Goal: Task Accomplishment & Management: Use online tool/utility

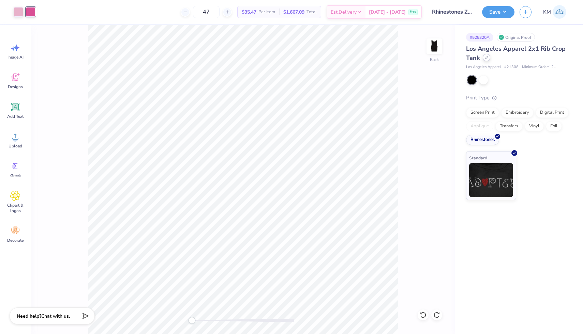
click at [486, 59] on icon at bounding box center [485, 57] width 3 height 3
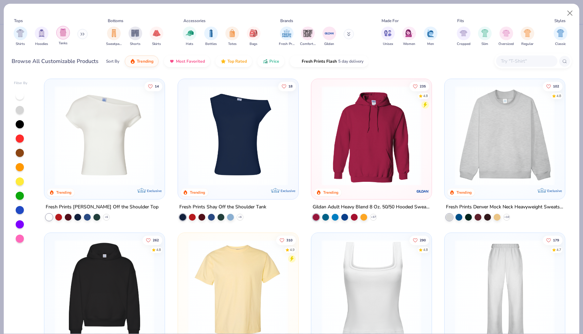
click at [62, 30] on img "filter for Tanks" at bounding box center [62, 33] width 7 height 8
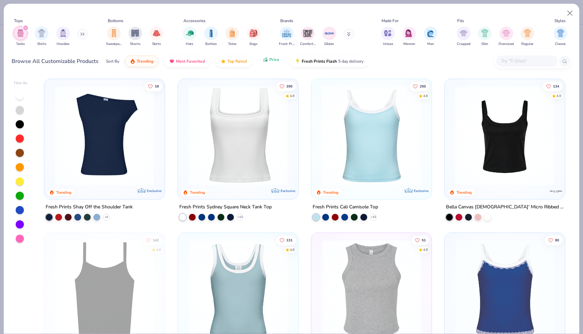
click at [269, 63] on button "Price" at bounding box center [270, 60] width 27 height 12
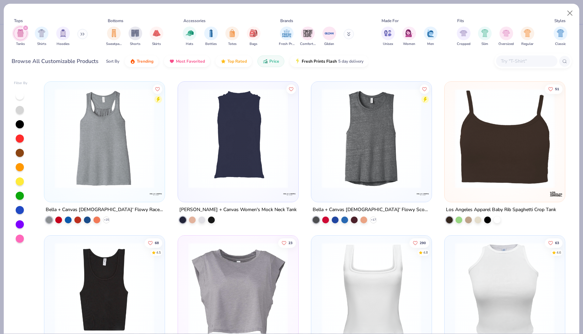
scroll to position [614, 0]
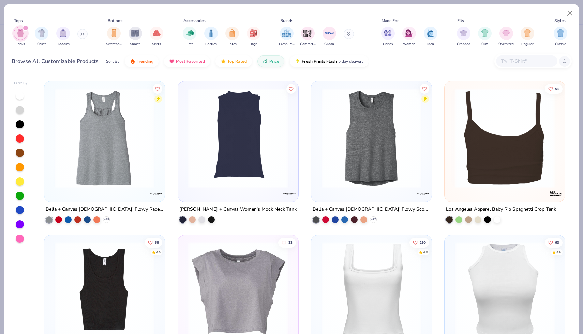
click at [497, 173] on img at bounding box center [504, 138] width 107 height 100
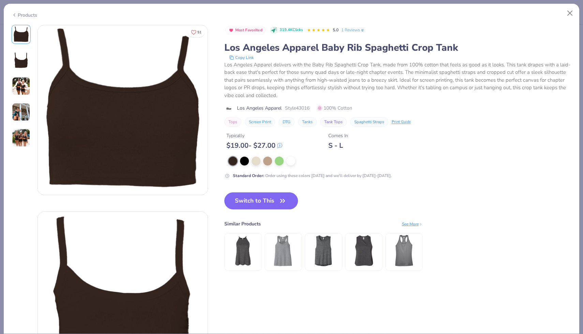
click at [17, 86] on img at bounding box center [21, 86] width 18 height 18
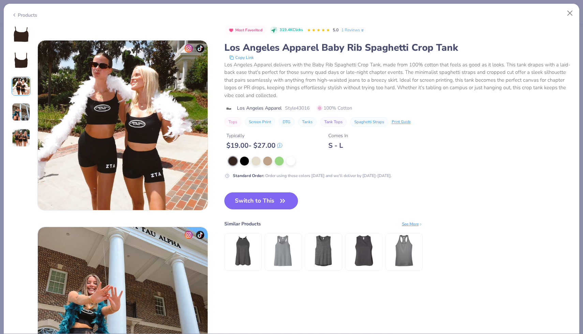
scroll to position [373, 0]
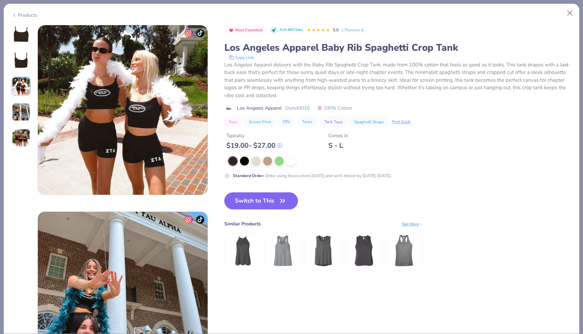
click at [21, 109] on img at bounding box center [21, 112] width 18 height 18
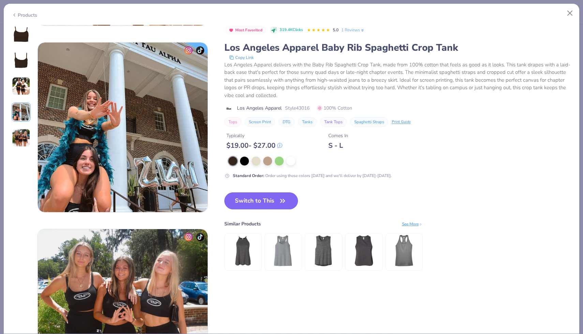
scroll to position [560, 0]
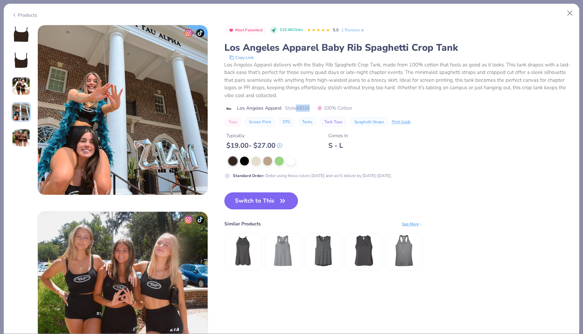
drag, startPoint x: 298, startPoint y: 108, endPoint x: 312, endPoint y: 109, distance: 14.0
click at [312, 109] on div "Los Angeles Apparel Style 43016 100% Cotton" at bounding box center [397, 108] width 347 height 7
copy span "43016"
click at [569, 14] on button "Close" at bounding box center [569, 13] width 13 height 13
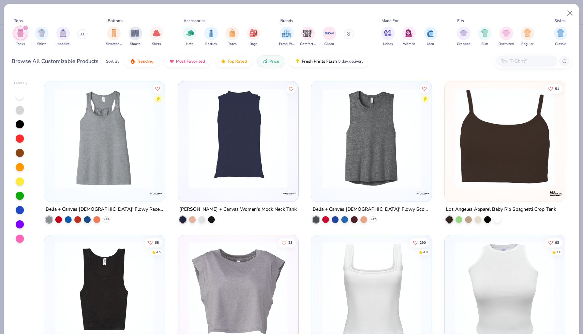
click at [135, 292] on img at bounding box center [104, 292] width 107 height 100
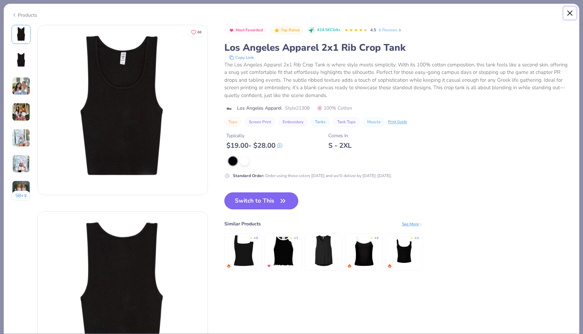
click at [568, 14] on button "Close" at bounding box center [569, 13] width 13 height 13
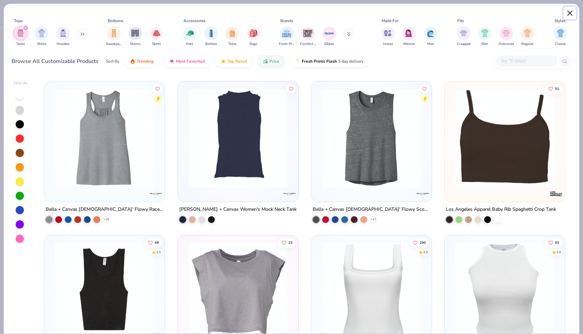
click at [570, 16] on button "Close" at bounding box center [569, 13] width 13 height 13
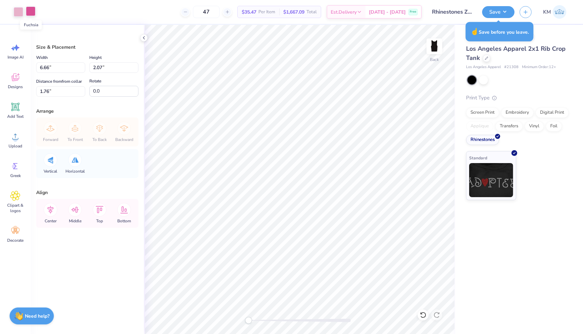
click at [32, 14] on div at bounding box center [31, 11] width 10 height 10
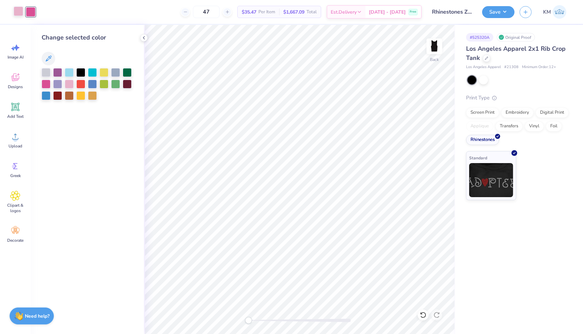
click at [19, 13] on div at bounding box center [19, 11] width 10 height 10
click at [45, 83] on div at bounding box center [46, 83] width 9 height 9
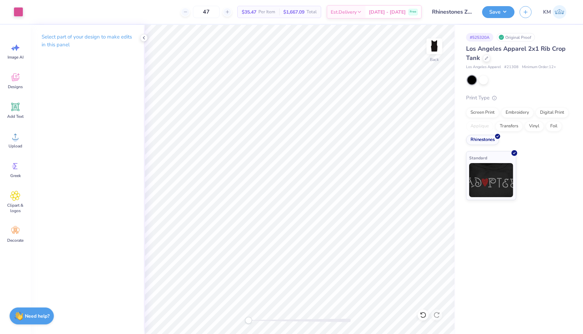
click at [144, 43] on div "Back" at bounding box center [299, 179] width 311 height 309
click at [144, 36] on icon at bounding box center [143, 37] width 5 height 5
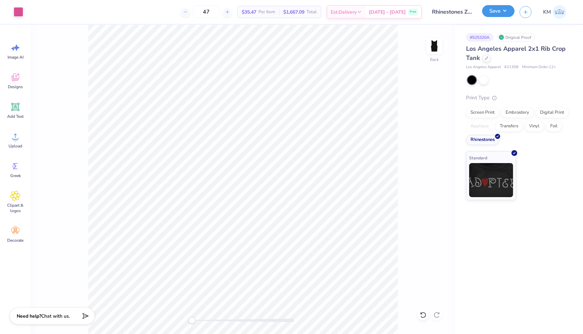
click at [496, 14] on button "Save" at bounding box center [498, 11] width 32 height 12
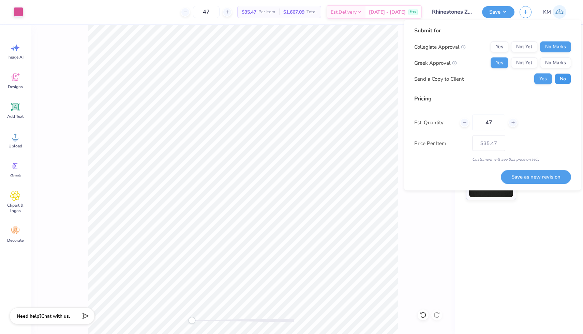
click at [563, 80] on button "No" at bounding box center [562, 79] width 16 height 11
click at [521, 174] on button "Save as new revision" at bounding box center [535, 177] width 70 height 14
type input "$35.47"
